Goal: Information Seeking & Learning: Learn about a topic

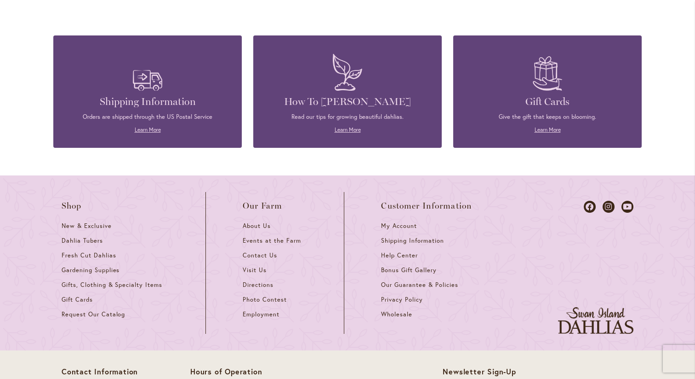
scroll to position [1302, 0]
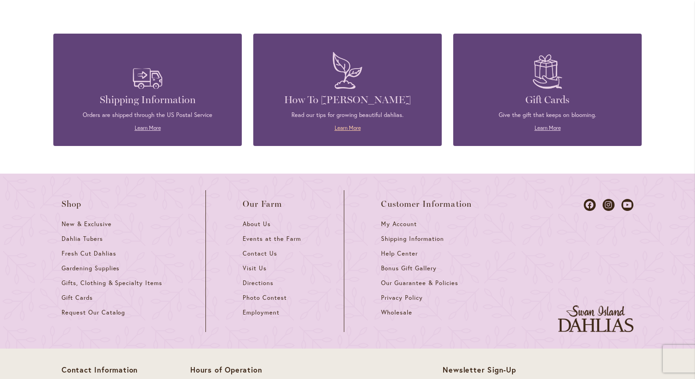
click at [356, 131] on link "Learn More" at bounding box center [348, 127] width 26 height 7
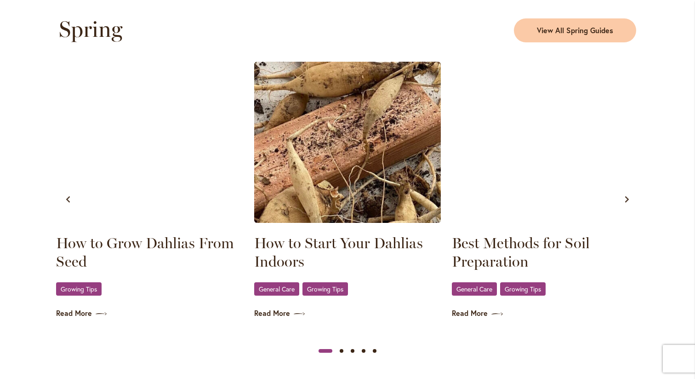
scroll to position [482, 0]
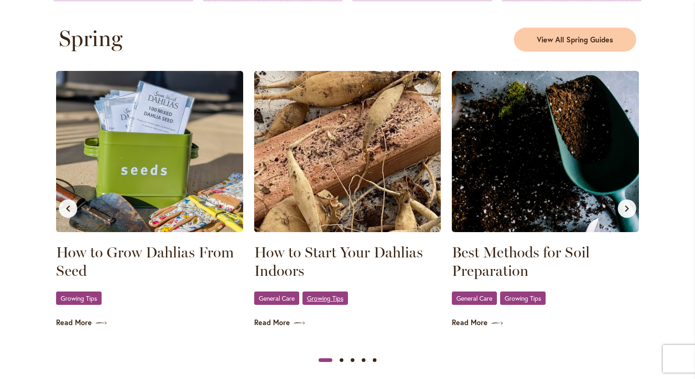
click at [333, 298] on span "Growing Tips" at bounding box center [325, 298] width 36 height 6
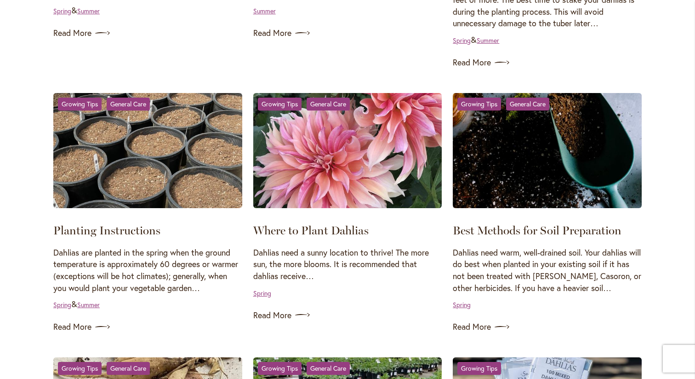
scroll to position [405, 0]
